Goal: Information Seeking & Learning: Learn about a topic

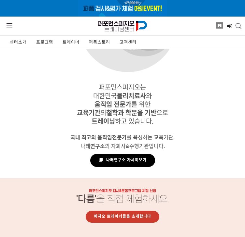
scroll to position [528, 0]
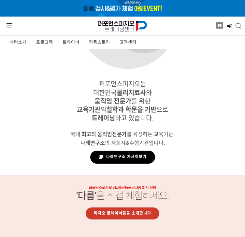
click at [100, 208] on link "피지오 트레이너들을 소개합니다" at bounding box center [123, 214] width 74 height 12
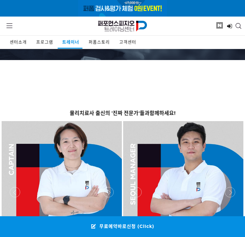
scroll to position [487, 0]
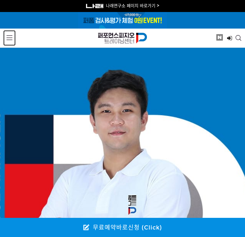
click at [13, 33] on link "MENU" at bounding box center [9, 38] width 12 height 16
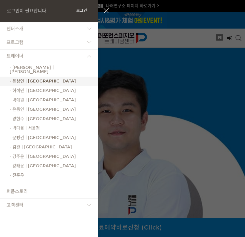
click at [11, 143] on link "· 김완ㅣ[GEOGRAPHIC_DATA]" at bounding box center [49, 147] width 98 height 9
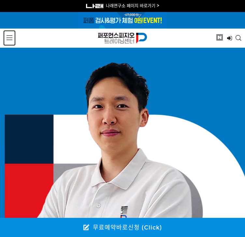
click at [10, 35] on span at bounding box center [10, 38] width 6 height 6
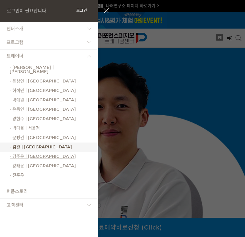
click at [11, 154] on span "· 강주윤ㅣ[GEOGRAPHIC_DATA]" at bounding box center [43, 156] width 66 height 5
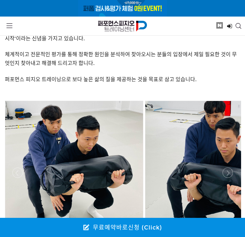
scroll to position [397, 0]
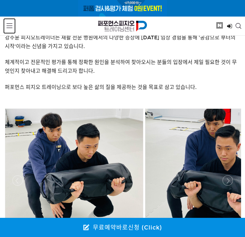
click at [8, 23] on span at bounding box center [10, 26] width 6 height 6
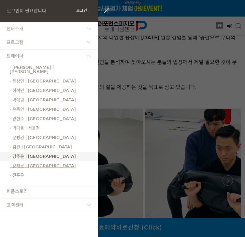
click at [11, 164] on span "· 강태윤ㅣ[GEOGRAPHIC_DATA]" at bounding box center [43, 166] width 66 height 5
